Goal: Use online tool/utility: Use online tool/utility

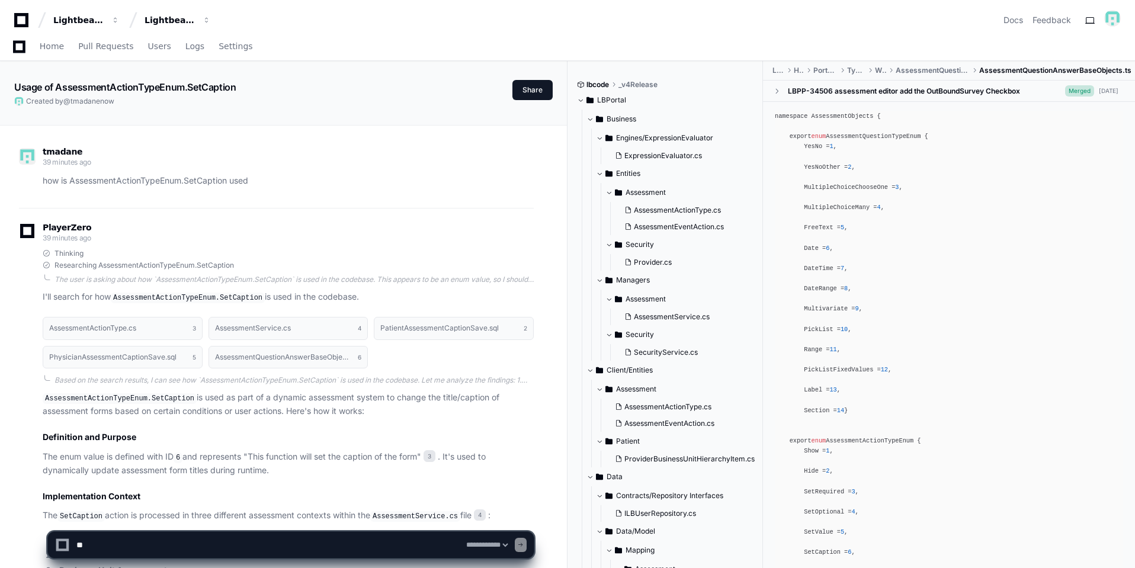
select select "*********"
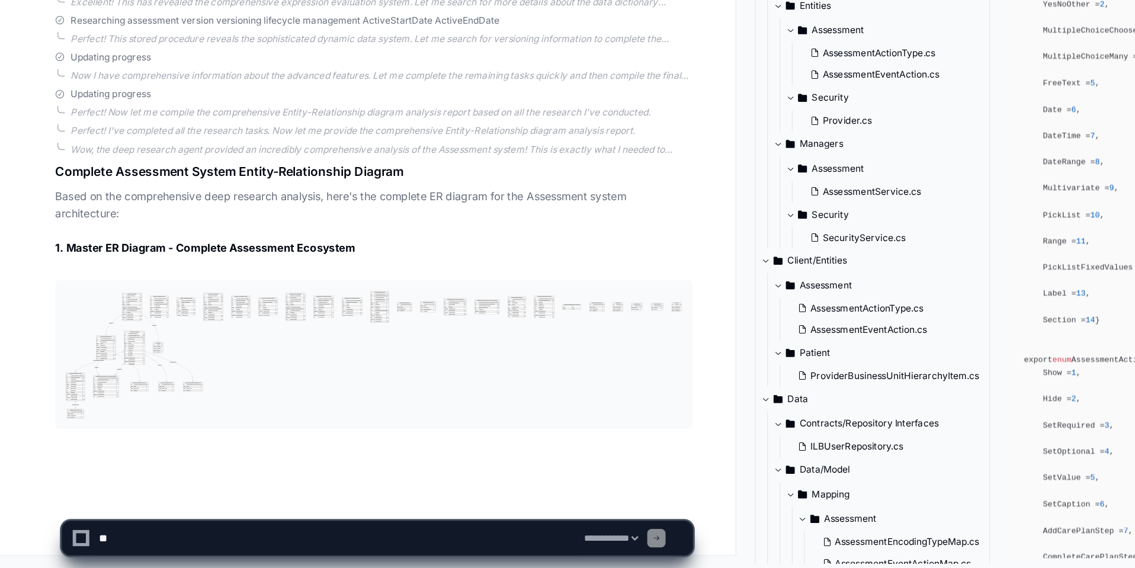
scroll to position [6574, 0]
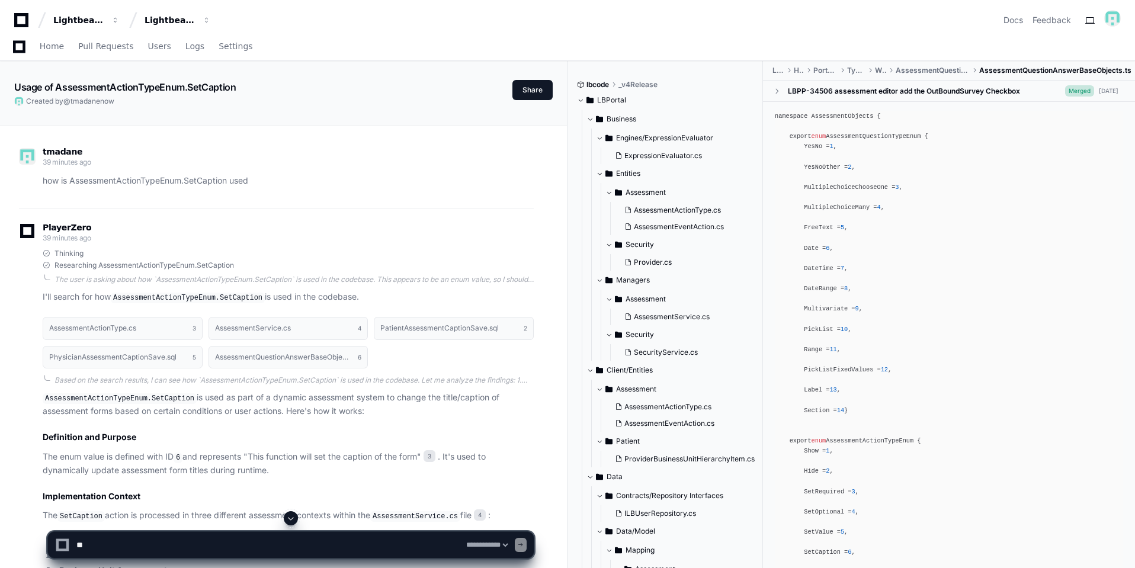
select select "*********"
